Goal: Check status: Check status

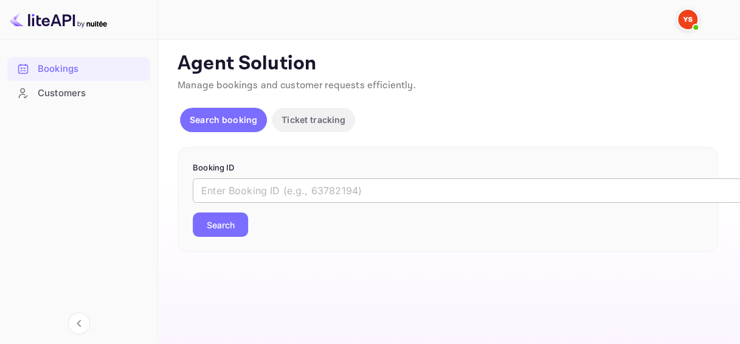
click at [262, 192] on input "text" at bounding box center [497, 190] width 608 height 24
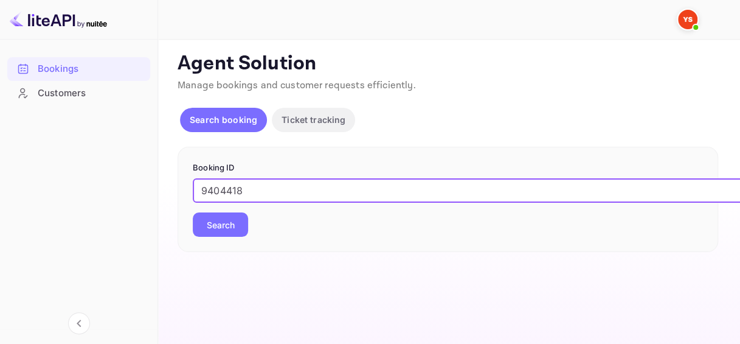
type input "9404418"
click at [227, 222] on button "Search" at bounding box center [220, 224] width 55 height 24
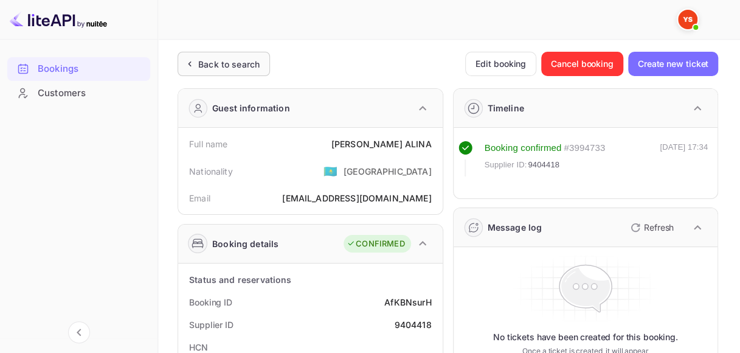
click at [240, 70] on div "Back to search" at bounding box center [224, 64] width 92 height 24
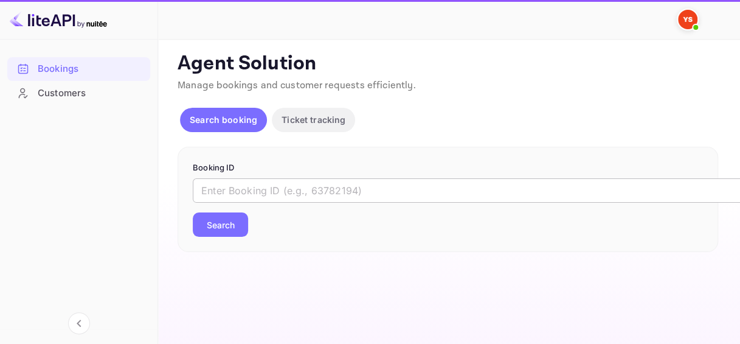
click at [253, 190] on input "text" at bounding box center [497, 190] width 608 height 24
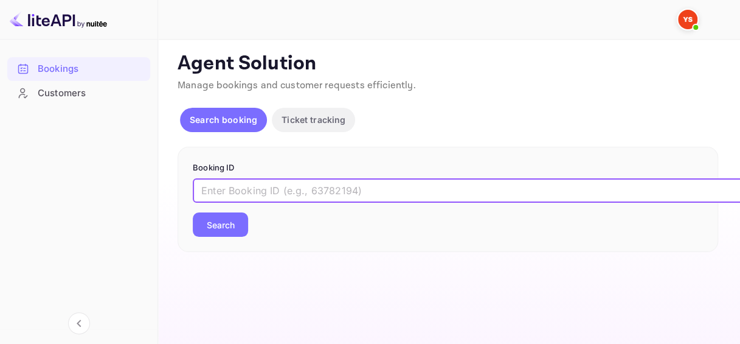
paste input "9404561"
type input "9404561"
click at [229, 234] on button "Search" at bounding box center [220, 224] width 55 height 24
